Goal: Check status: Check status

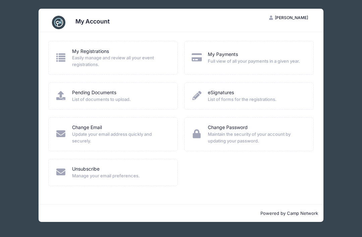
click at [78, 54] on link "My Registrations" at bounding box center [90, 51] width 37 height 7
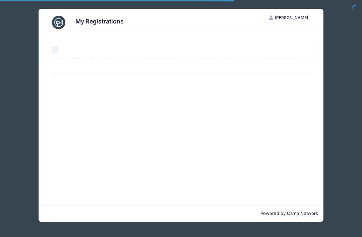
select select "50"
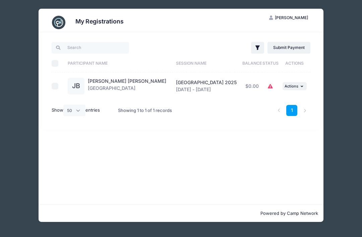
click at [272, 86] on icon at bounding box center [269, 86] width 5 height 0
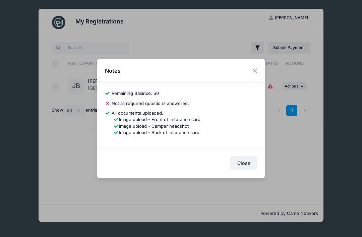
click at [223, 214] on div "Notes a4041ca095ff4bb5 [PERSON_NAME][GEOGRAPHIC_DATA][PERSON_NAME] Remaining Ba…" at bounding box center [181, 118] width 362 height 237
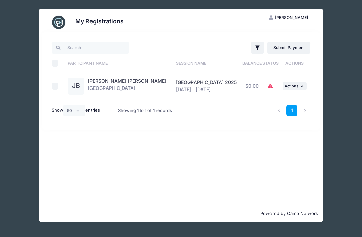
click at [108, 89] on div "[PERSON_NAME] [PERSON_NAME] [GEOGRAPHIC_DATA]" at bounding box center [127, 86] width 78 height 17
click at [190, 81] on span "Blue Mountain Cross Country Camp 2025" at bounding box center [206, 82] width 61 height 6
click at [296, 88] on span "Actions" at bounding box center [291, 86] width 14 height 5
click at [269, 106] on link "View Registration" at bounding box center [273, 102] width 61 height 13
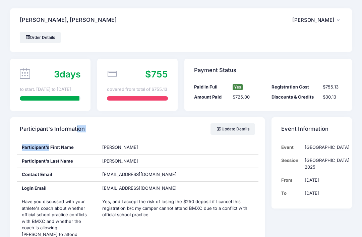
click at [110, 25] on div "[PERSON_NAME], [PERSON_NAME] GB [PERSON_NAME] My Account Logout" at bounding box center [180, 19] width 341 height 23
click at [139, 92] on div "covered from total of $755.13" at bounding box center [137, 89] width 61 height 7
